Goal: Information Seeking & Learning: Learn about a topic

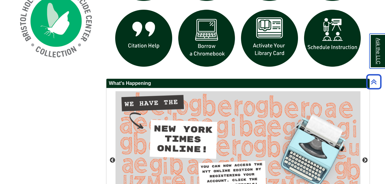
scroll to position [407, 0]
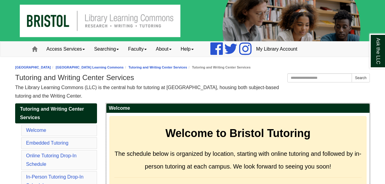
click at [311, 129] on h3 "Welcome to Bristol Tutoring" at bounding box center [238, 133] width 248 height 13
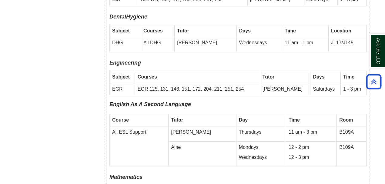
scroll to position [2022, 0]
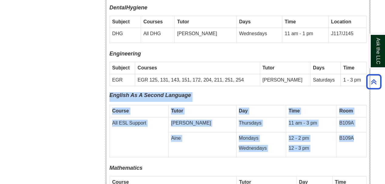
drag, startPoint x: 110, startPoint y: 61, endPoint x: 359, endPoint y: 113, distance: 253.5
copy div "English As A Second Language Course Tutor Day Time Room All ESL Support [PERSON…"
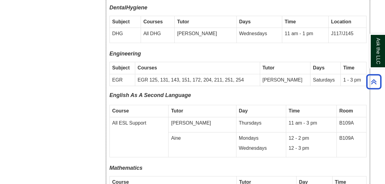
drag, startPoint x: 368, startPoint y: 127, endPoint x: 320, endPoint y: 127, distance: 47.6
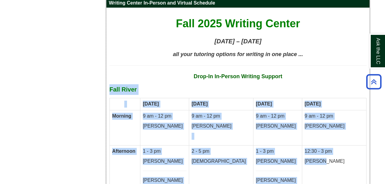
scroll to position [3277, 0]
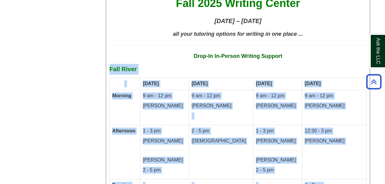
drag, startPoint x: 110, startPoint y: 63, endPoint x: 362, endPoint y: 128, distance: 260.3
copy div "Fall River [DATE] [DATE] [DATE] [DATE] Morning 9 am - 12 pm [PERSON_NAME] 9 am …"
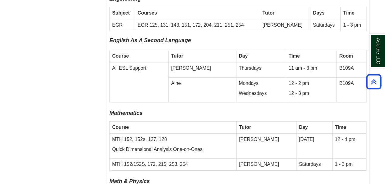
scroll to position [2083, 0]
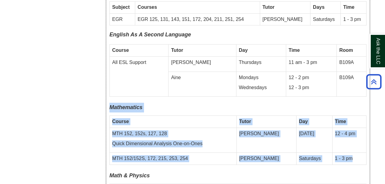
drag, startPoint x: 110, startPoint y: 73, endPoint x: 362, endPoint y: 122, distance: 256.6
copy div "Mathematics Course Tutor Day Time MTH 152, 152s, 127, 128 Quick Dimensional Ana…"
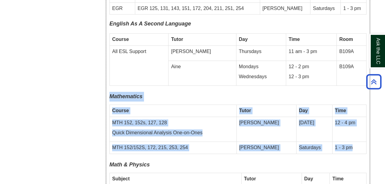
scroll to position [2103, 0]
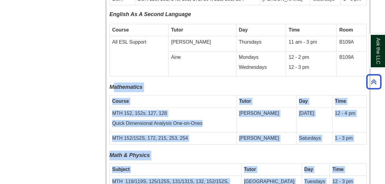
drag, startPoint x: 112, startPoint y: 52, endPoint x: 373, endPoint y: 158, distance: 281.6
click at [373, 158] on div "Welcome Welcome to [GEOGRAPHIC_DATA] Tutoring The schedule below is organized b…" at bounding box center [238, 22] width 273 height 4044
copy div "loremipsum Dolors Ametc Adi Elit SED 230, 586d, 631, 086 Eiusm Temporincid Utla…"
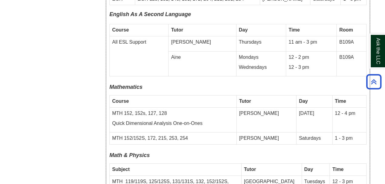
click at [373, 118] on div "Welcome Welcome to [GEOGRAPHIC_DATA] Tutoring The schedule below is organized b…" at bounding box center [238, 22] width 273 height 4044
drag, startPoint x: 152, startPoint y: 44, endPoint x: 145, endPoint y: 46, distance: 7.1
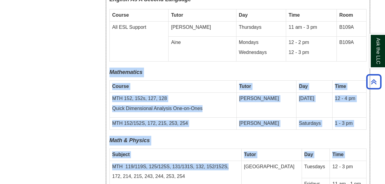
scroll to position [2144, 0]
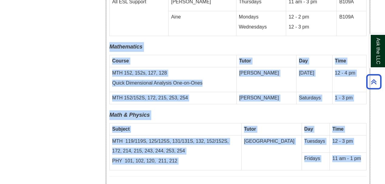
drag, startPoint x: 110, startPoint y: 53, endPoint x: 366, endPoint y: 121, distance: 264.0
copy div "Mathematics Course Tutor Day Time MTH 152, 152s, 127, 128 Quick Dimensional Ana…"
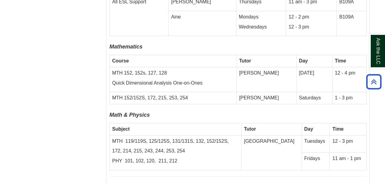
drag, startPoint x: 380, startPoint y: 107, endPoint x: 363, endPoint y: 123, distance: 23.2
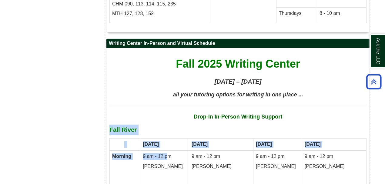
scroll to position [3236, 0]
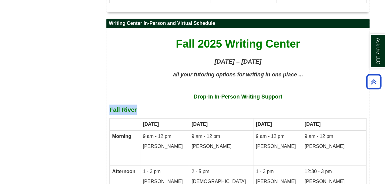
drag, startPoint x: 110, startPoint y: 62, endPoint x: 369, endPoint y: 171, distance: 281.3
copy div "Fall River"
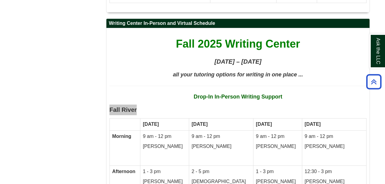
scroll to position [3196, 0]
